Goal: Contribute content: Add original content to the website for others to see

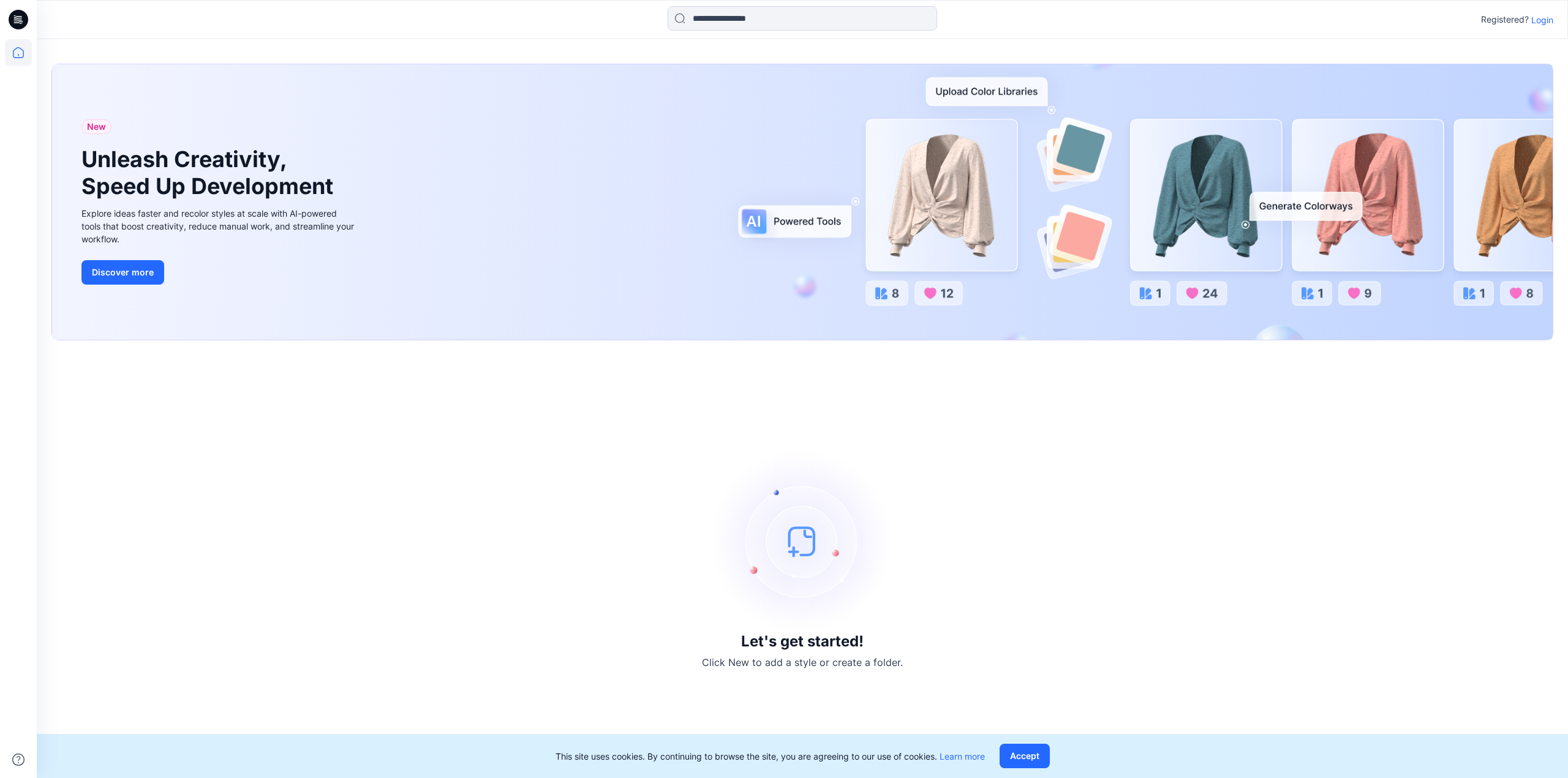
click at [26, 17] on icon at bounding box center [19, 20] width 20 height 20
click at [1542, 20] on p "Login" at bounding box center [1541, 19] width 22 height 13
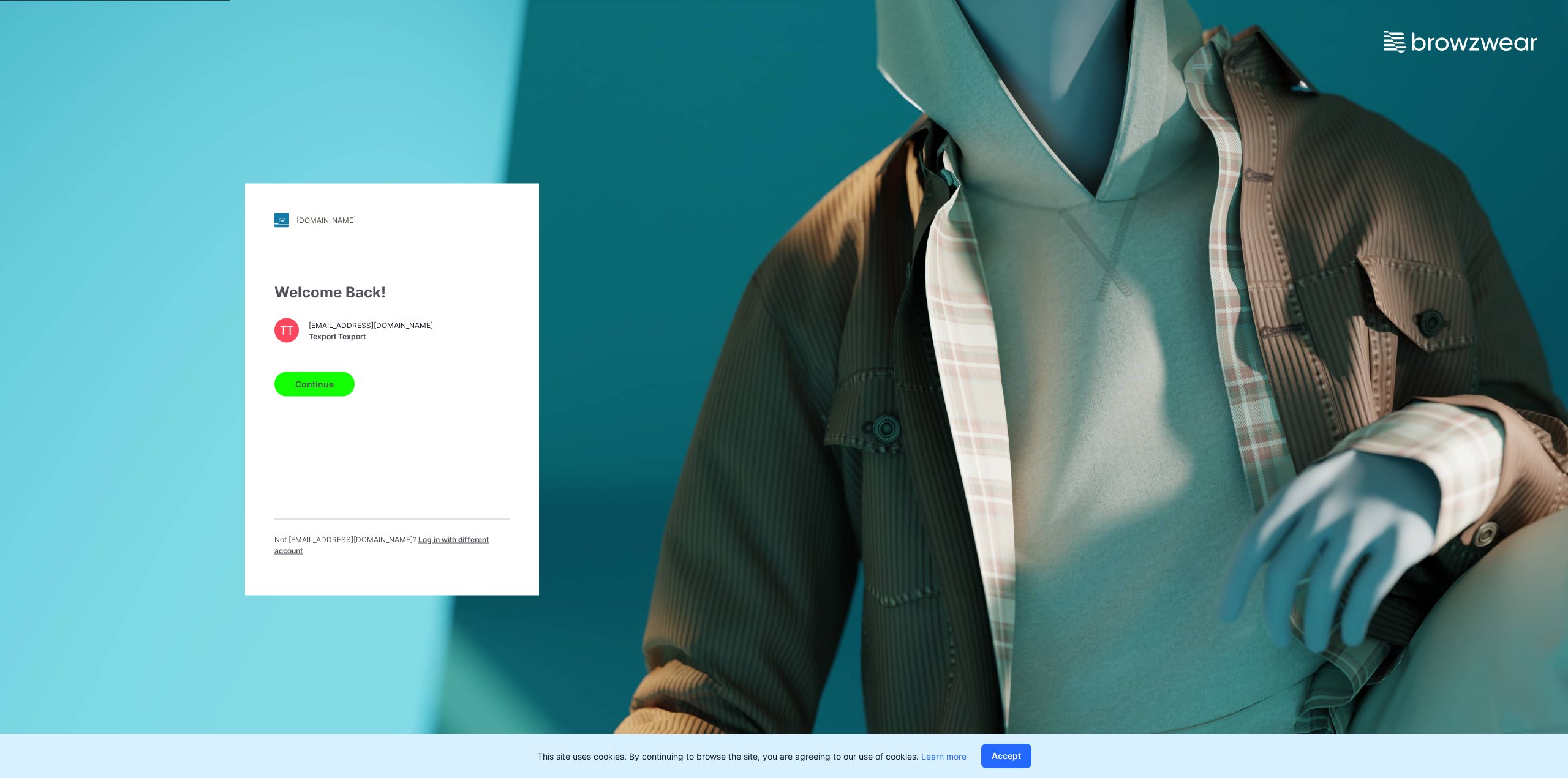
click at [321, 396] on button "Continue" at bounding box center [314, 383] width 80 height 25
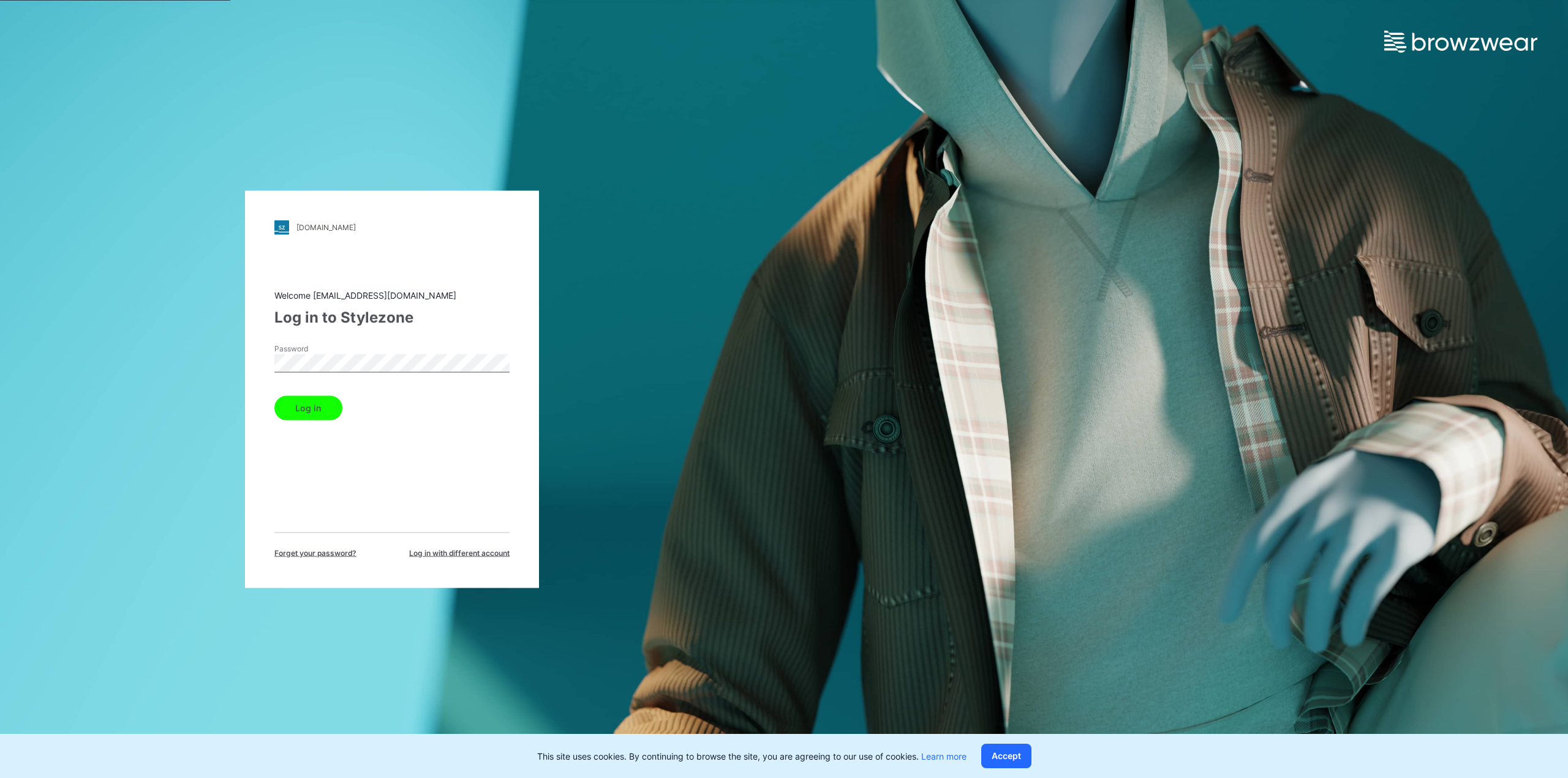
click at [319, 405] on button "Log in" at bounding box center [308, 407] width 68 height 25
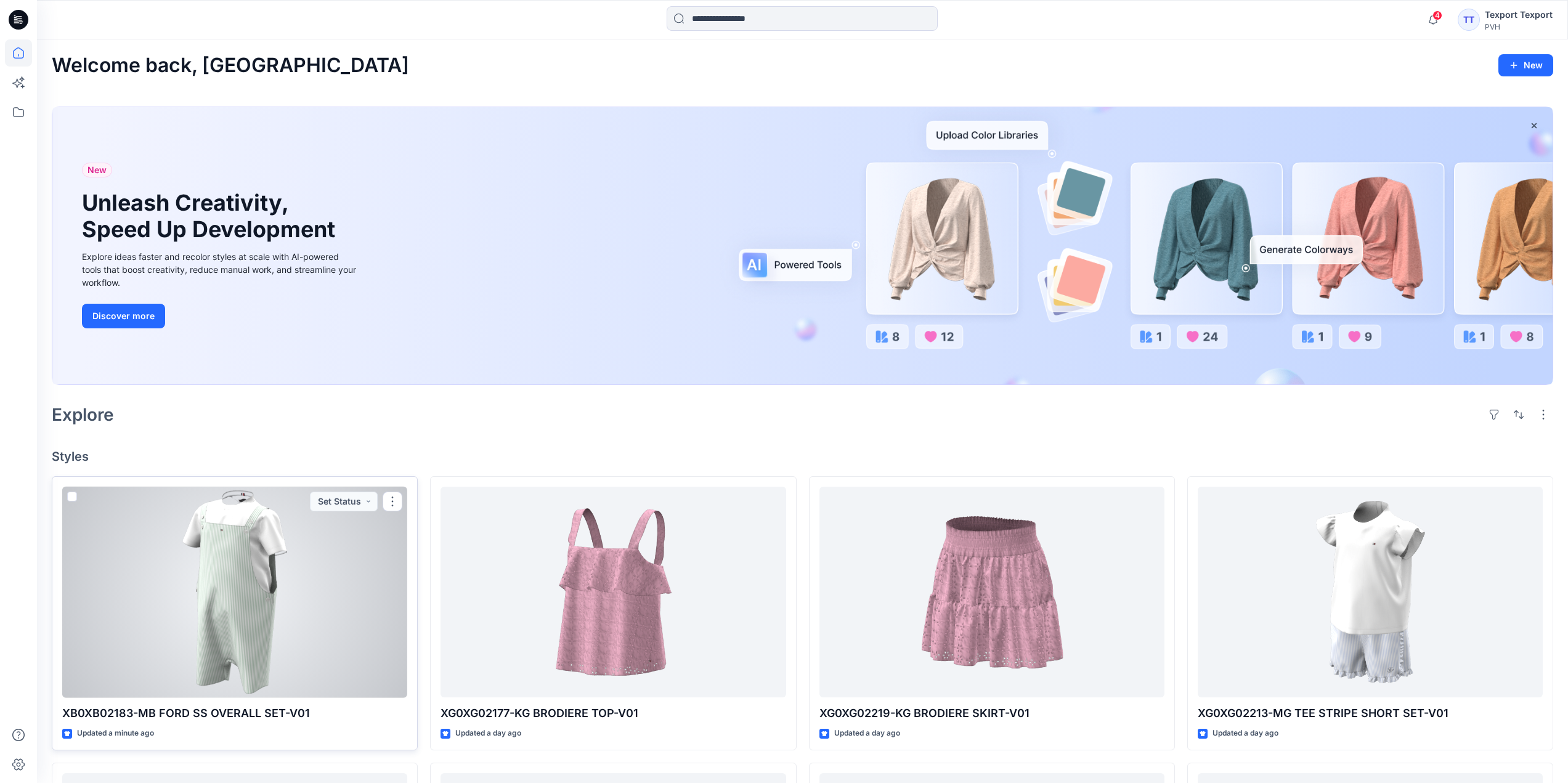
click at [348, 557] on div at bounding box center [234, 592] width 345 height 212
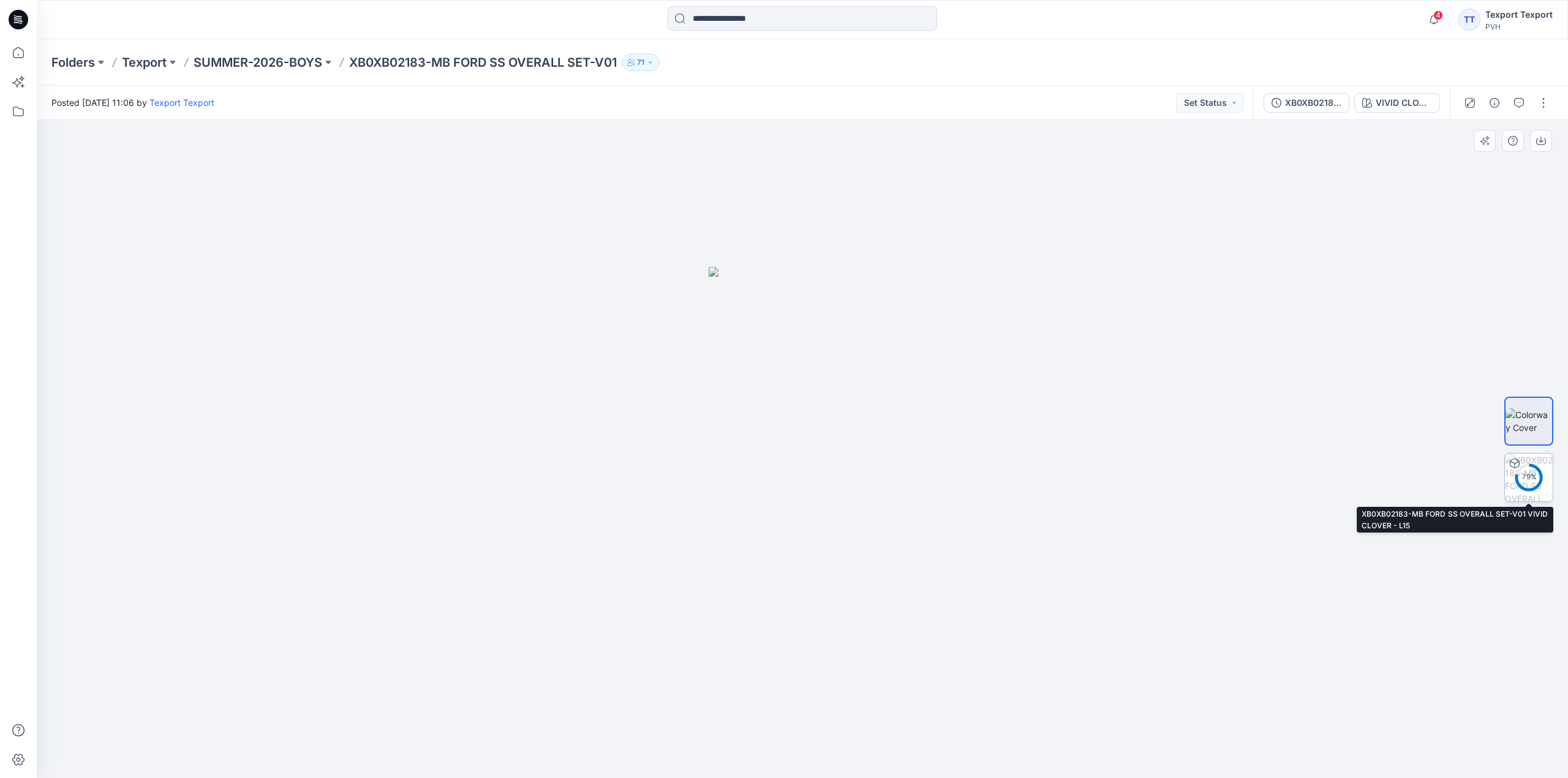
click at [1531, 467] on circle at bounding box center [1528, 476] width 25 height 25
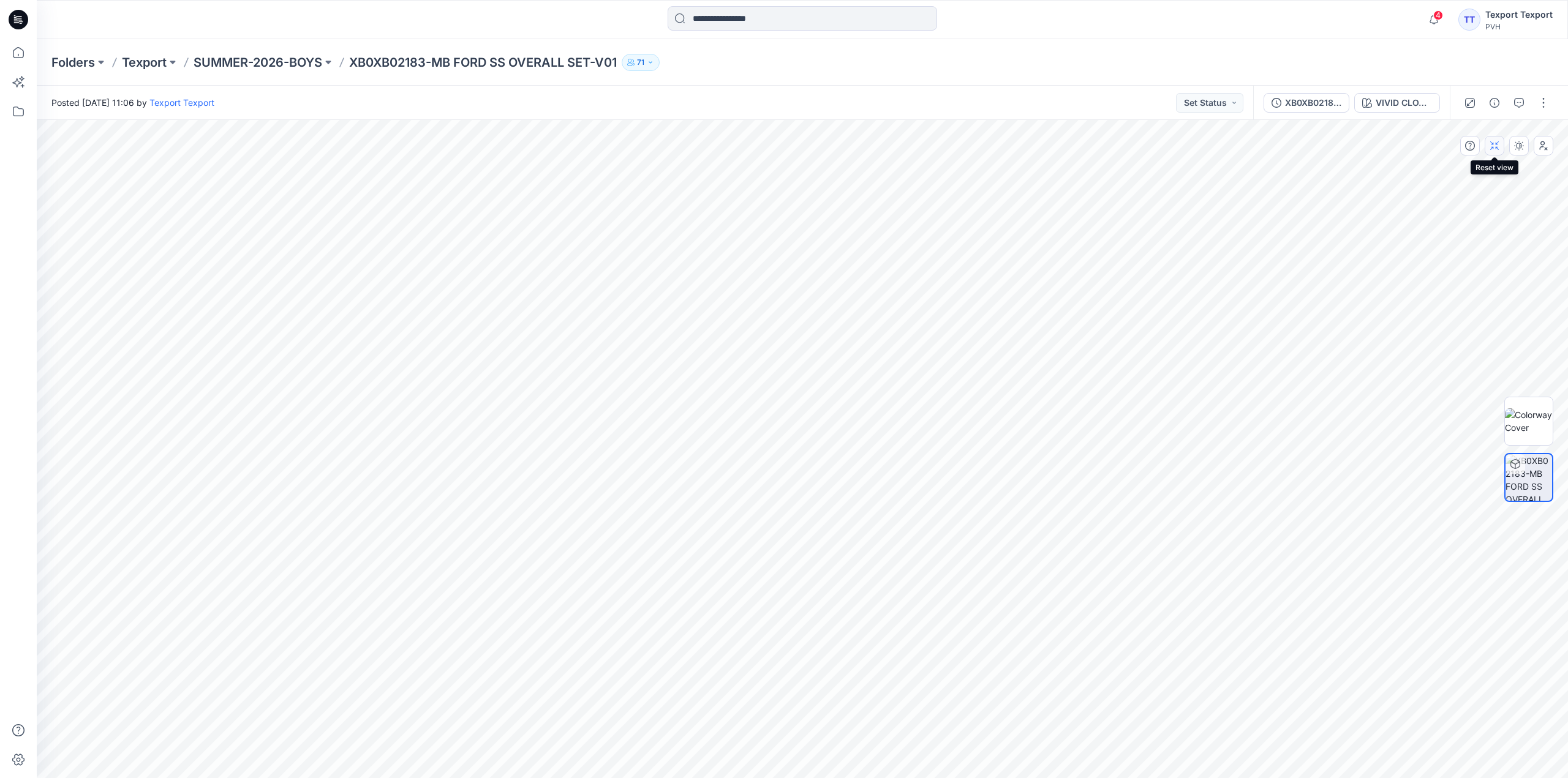
click at [1498, 149] on icon "button" at bounding box center [1494, 145] width 10 height 10
click at [1543, 106] on button "button" at bounding box center [1543, 103] width 20 height 20
click at [1466, 163] on p "Edit" at bounding box center [1465, 165] width 15 height 13
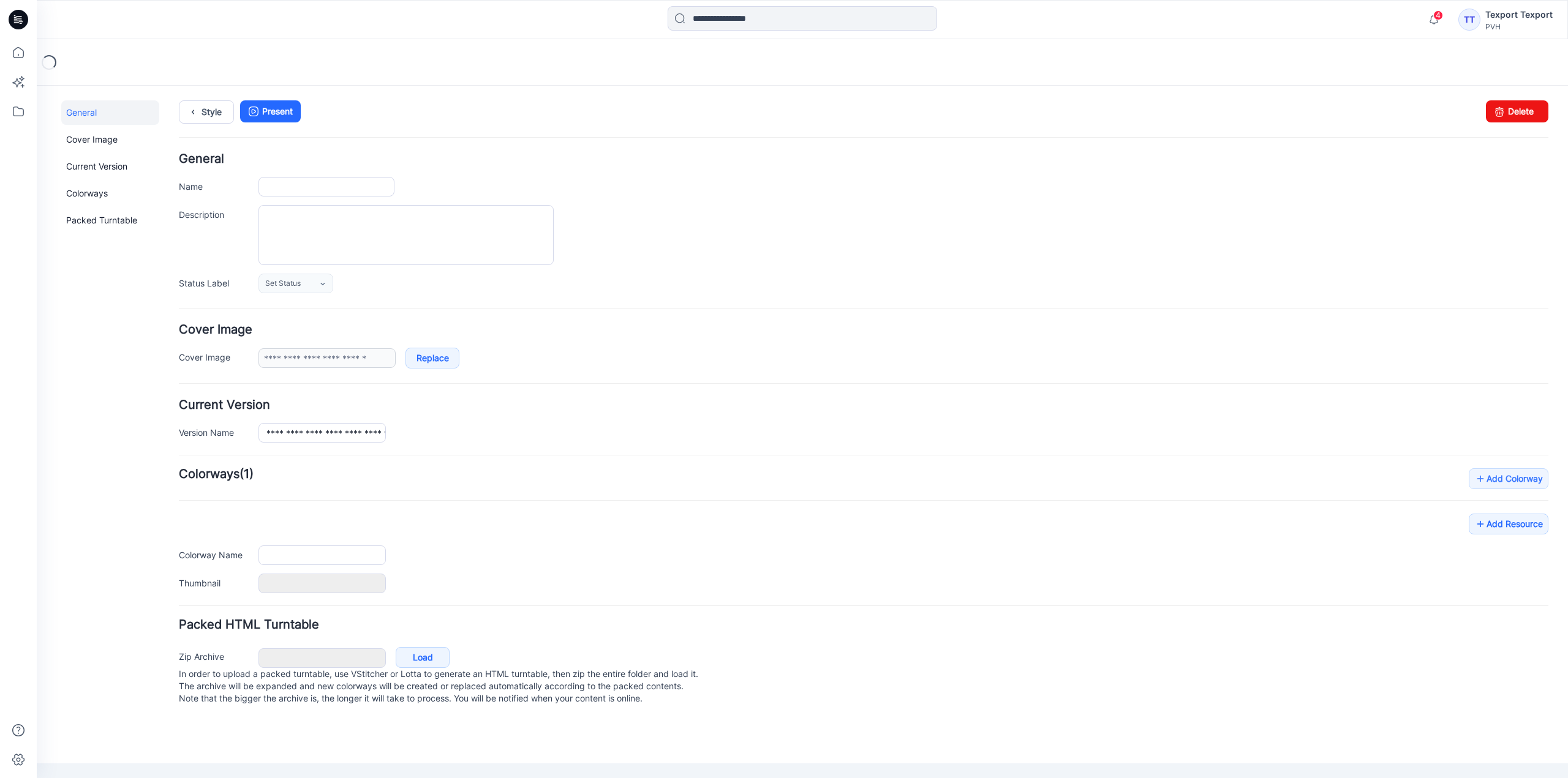
type input "**********"
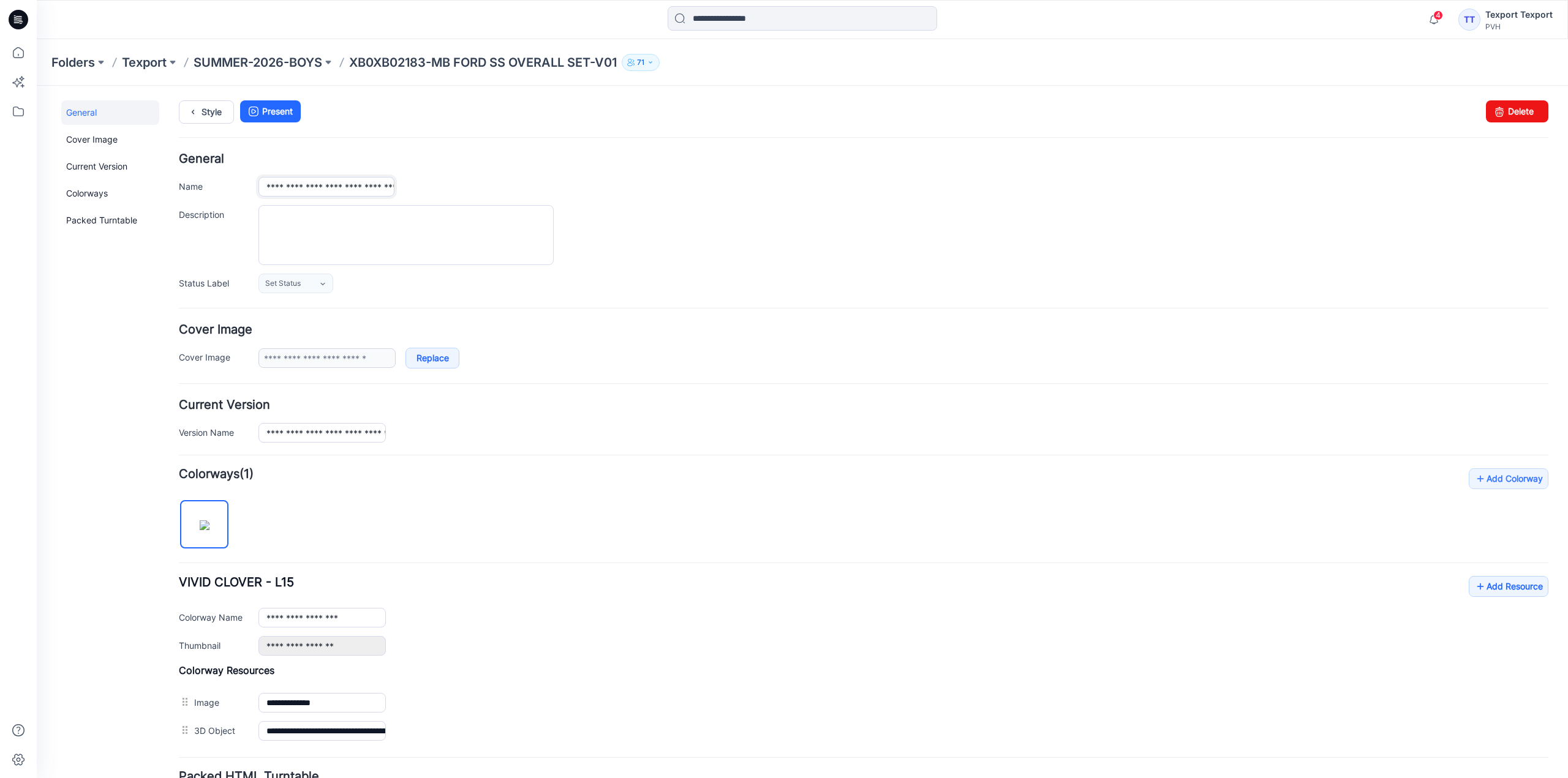
drag, startPoint x: 267, startPoint y: 187, endPoint x: 281, endPoint y: 192, distance: 14.9
click at [281, 192] on input "**********" at bounding box center [326, 187] width 136 height 20
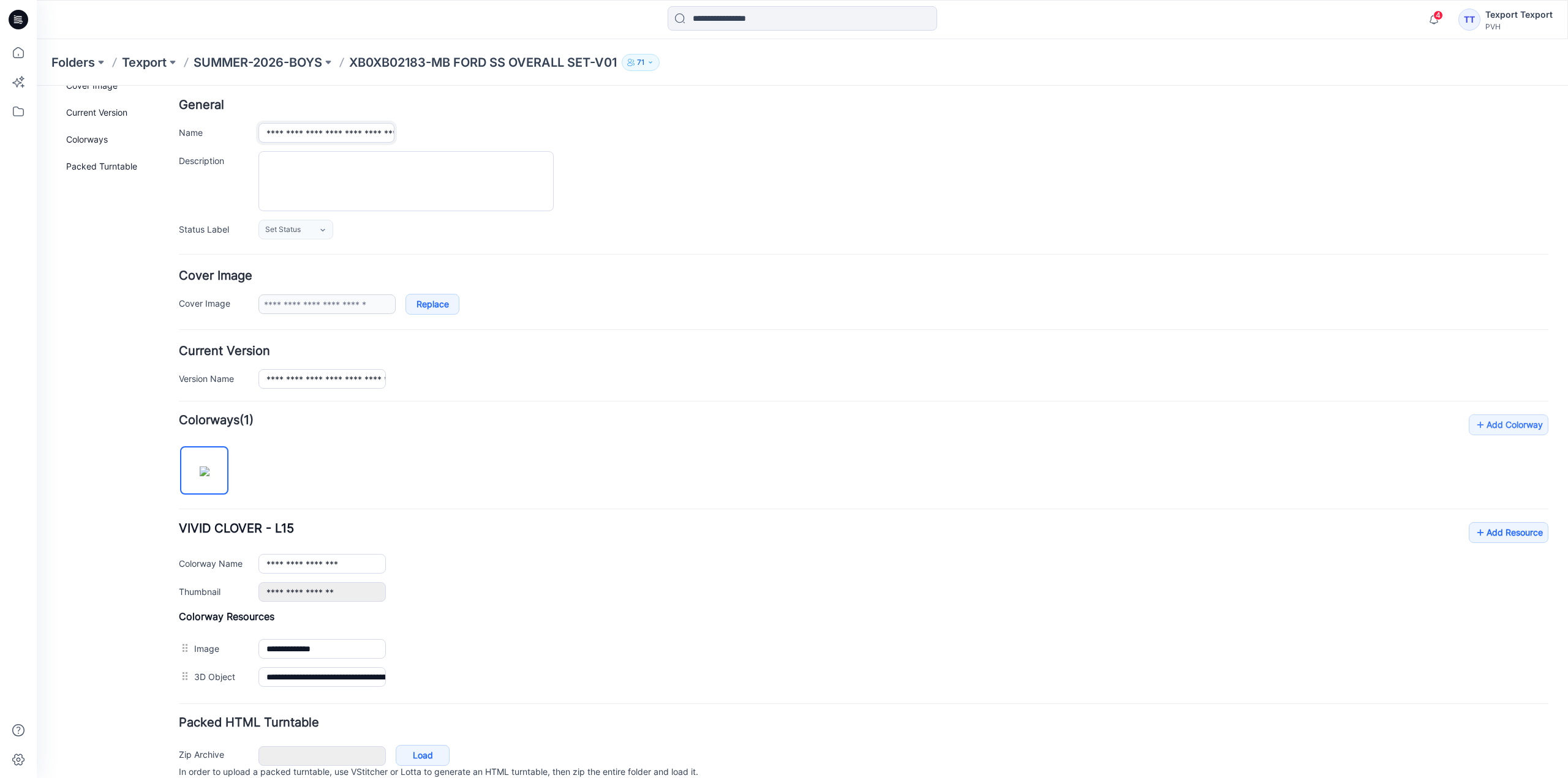
scroll to position [107, 0]
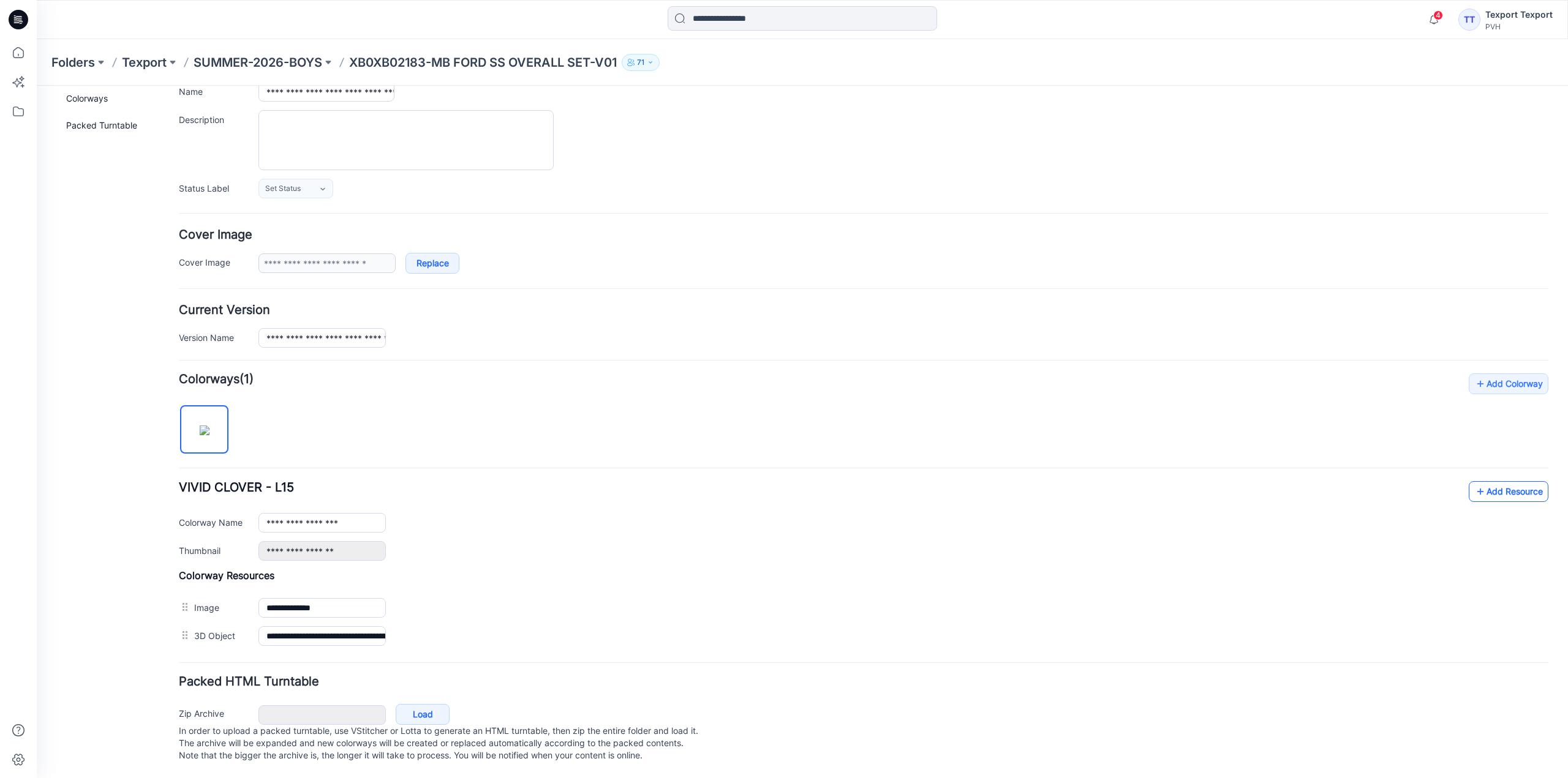
click at [1484, 481] on link "Add Resource" at bounding box center [1508, 491] width 80 height 21
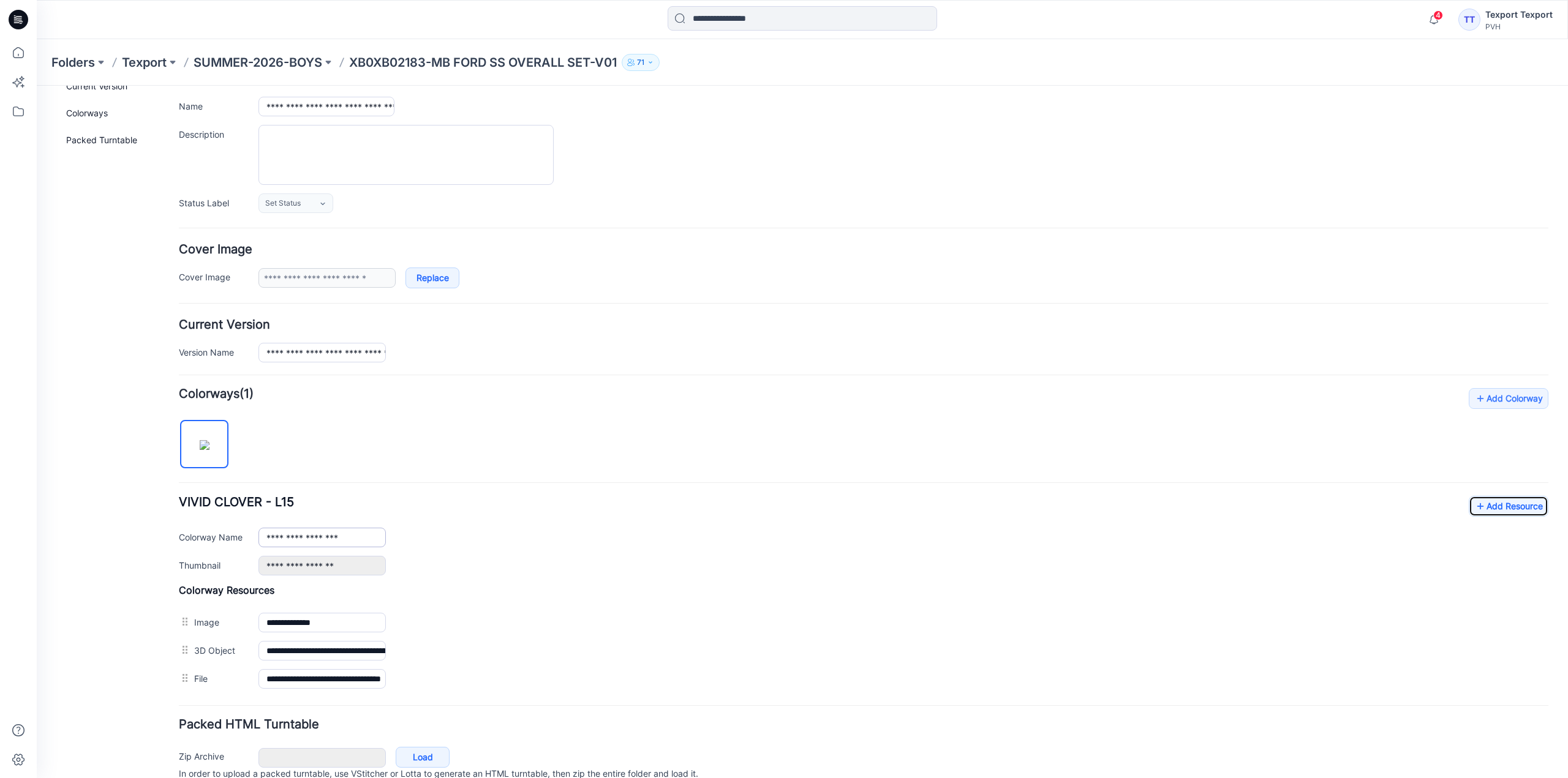
scroll to position [0, 0]
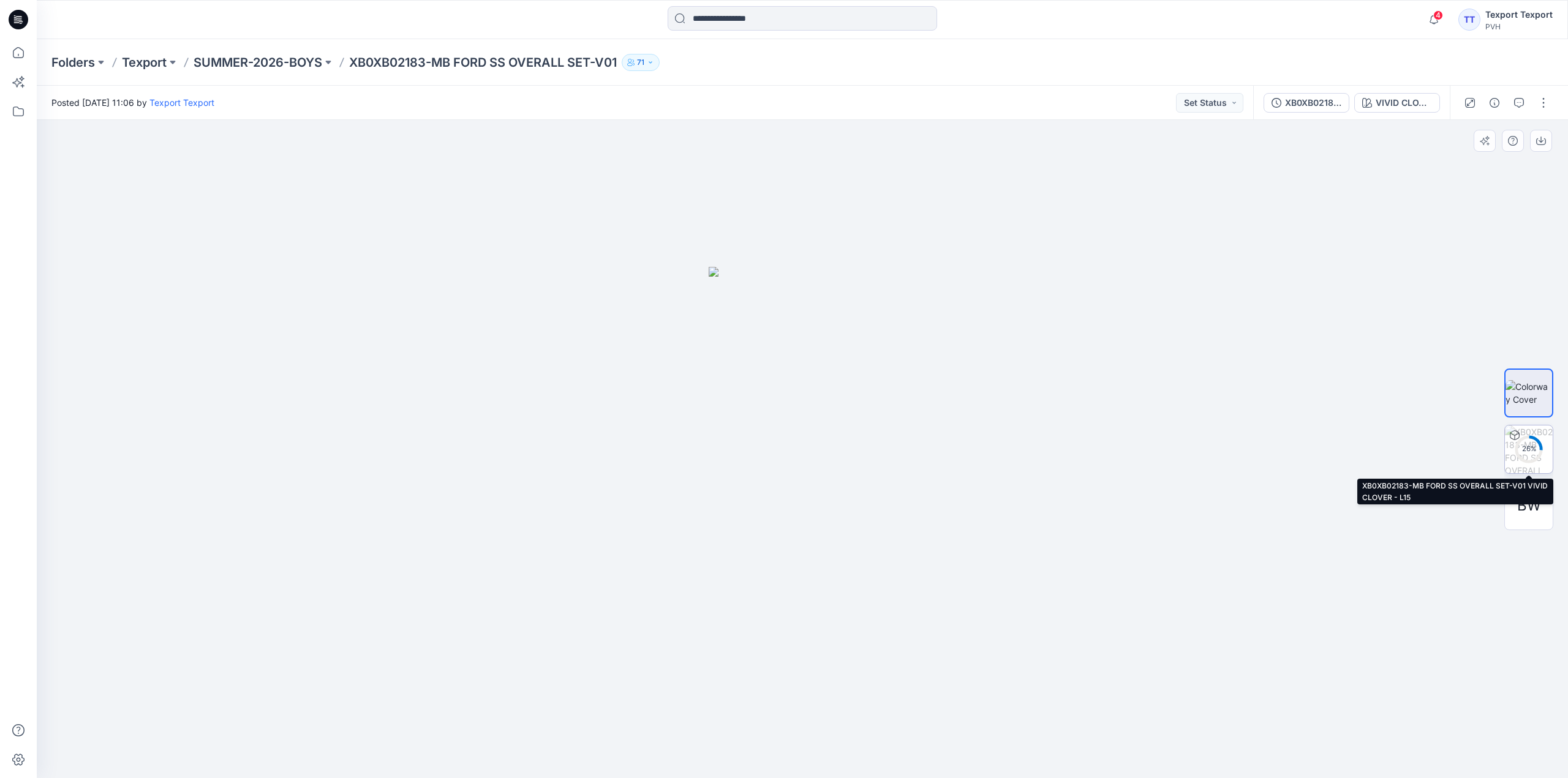
click at [1533, 446] on div "26 %" at bounding box center [1528, 449] width 29 height 11
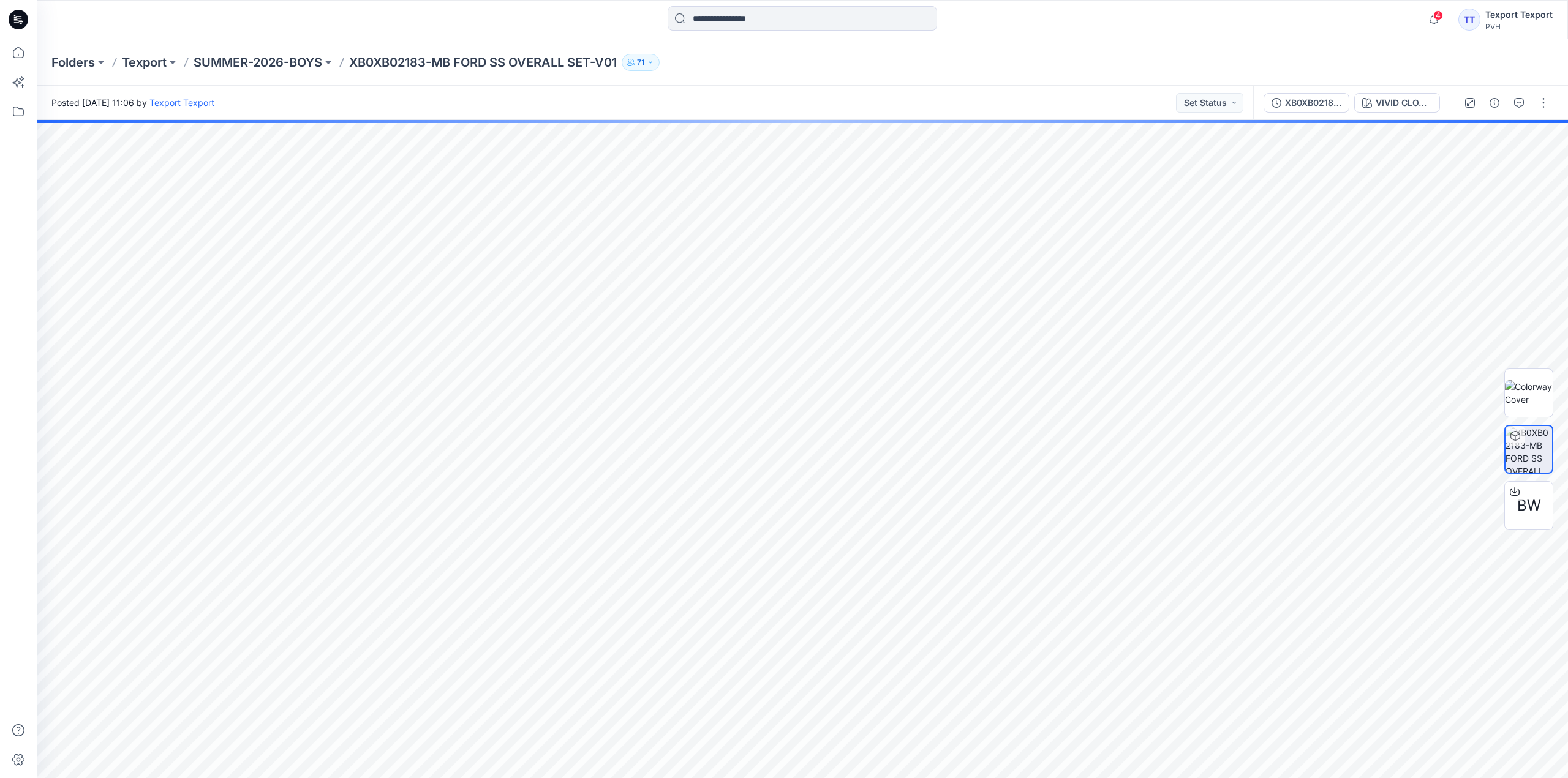
click at [1171, 60] on div "Folders Texport SUMMER-2026-BOYS XB0XB02183-MB FORD SS OVERALL SET-V01 71" at bounding box center [754, 62] width 1406 height 17
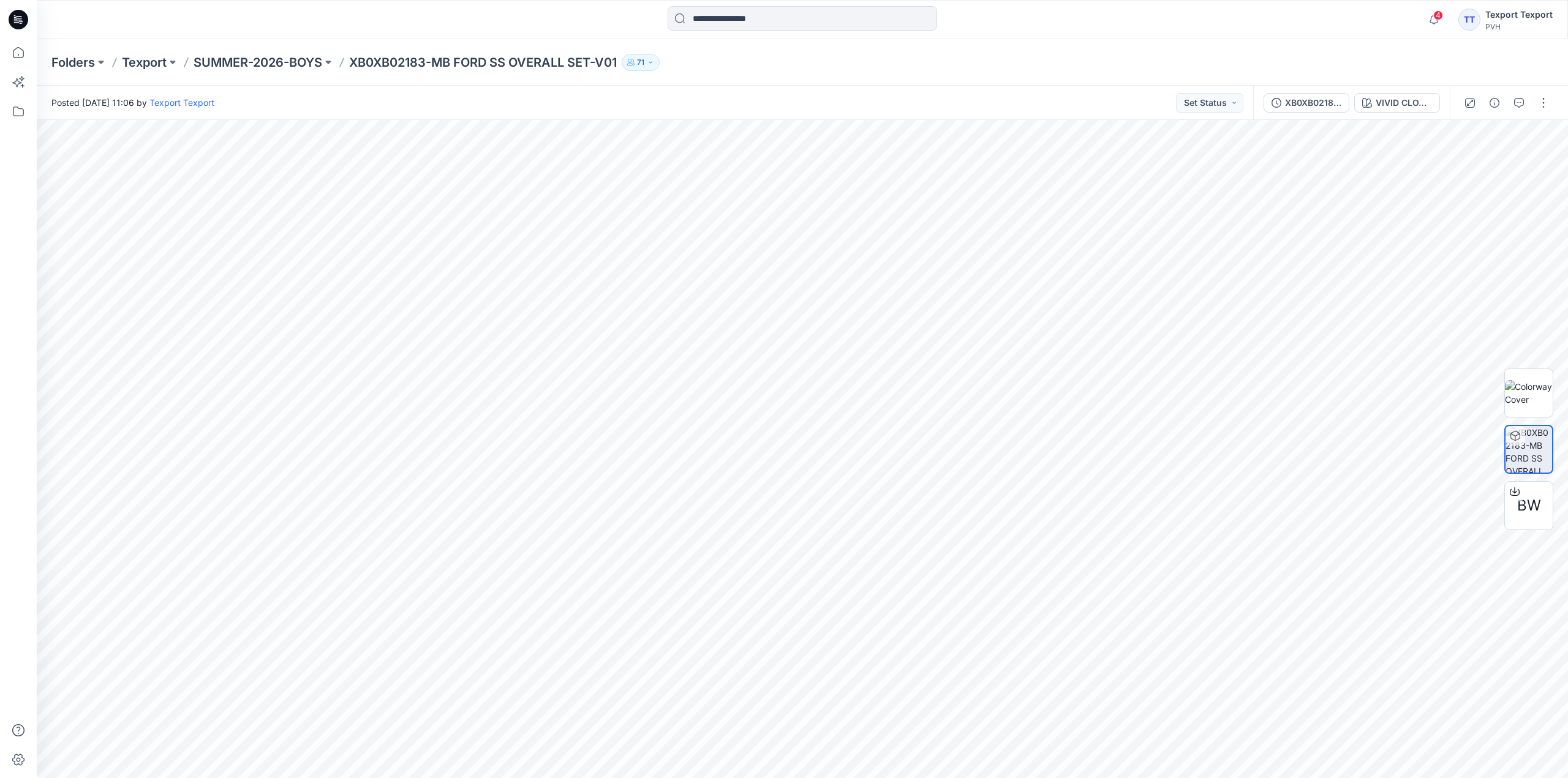
click at [23, 19] on icon at bounding box center [19, 20] width 20 height 20
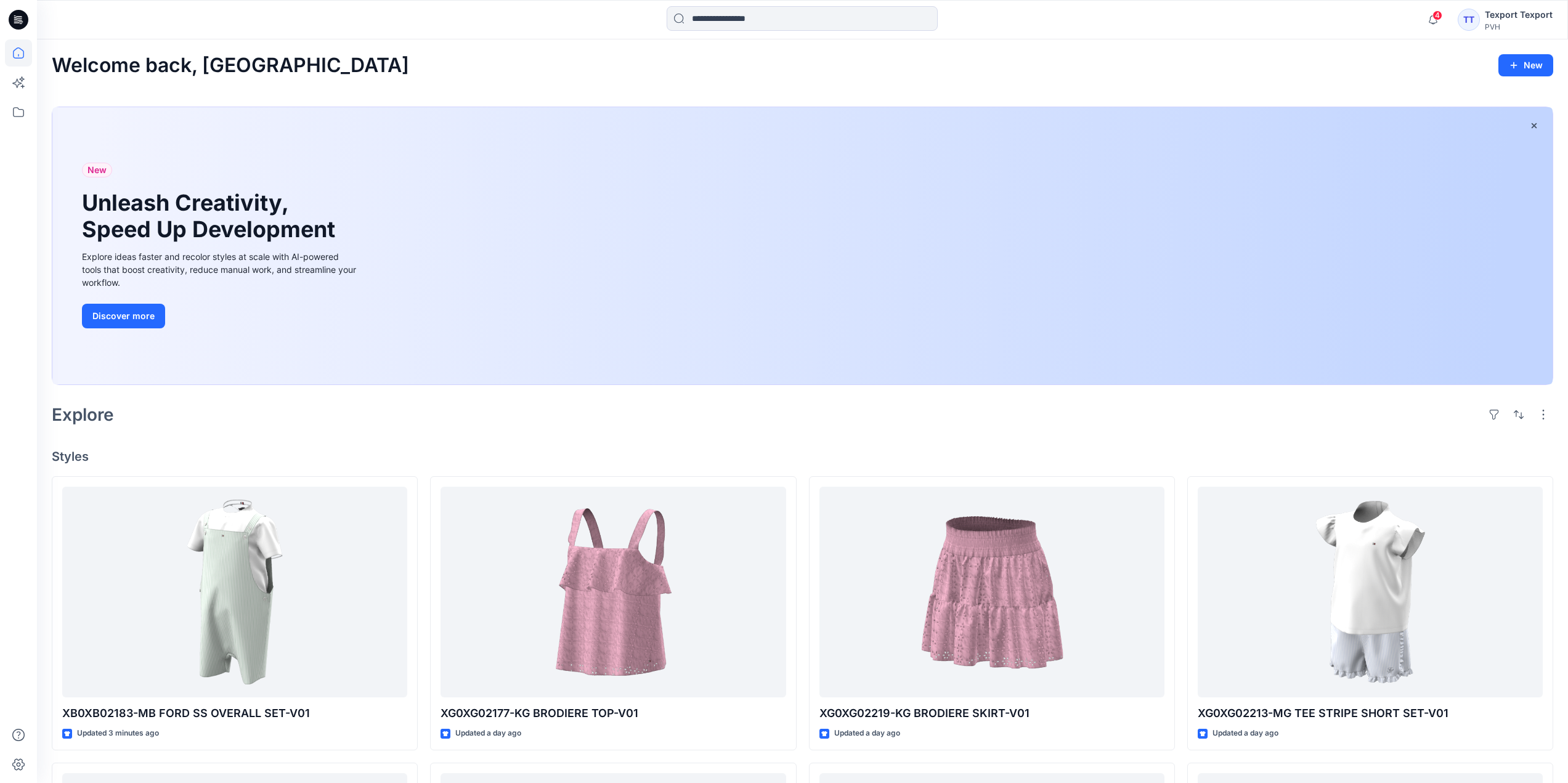
click at [22, 14] on icon at bounding box center [19, 20] width 20 height 20
click at [414, 19] on div at bounding box center [228, 19] width 382 height 27
